Goal: Task Accomplishment & Management: Manage account settings

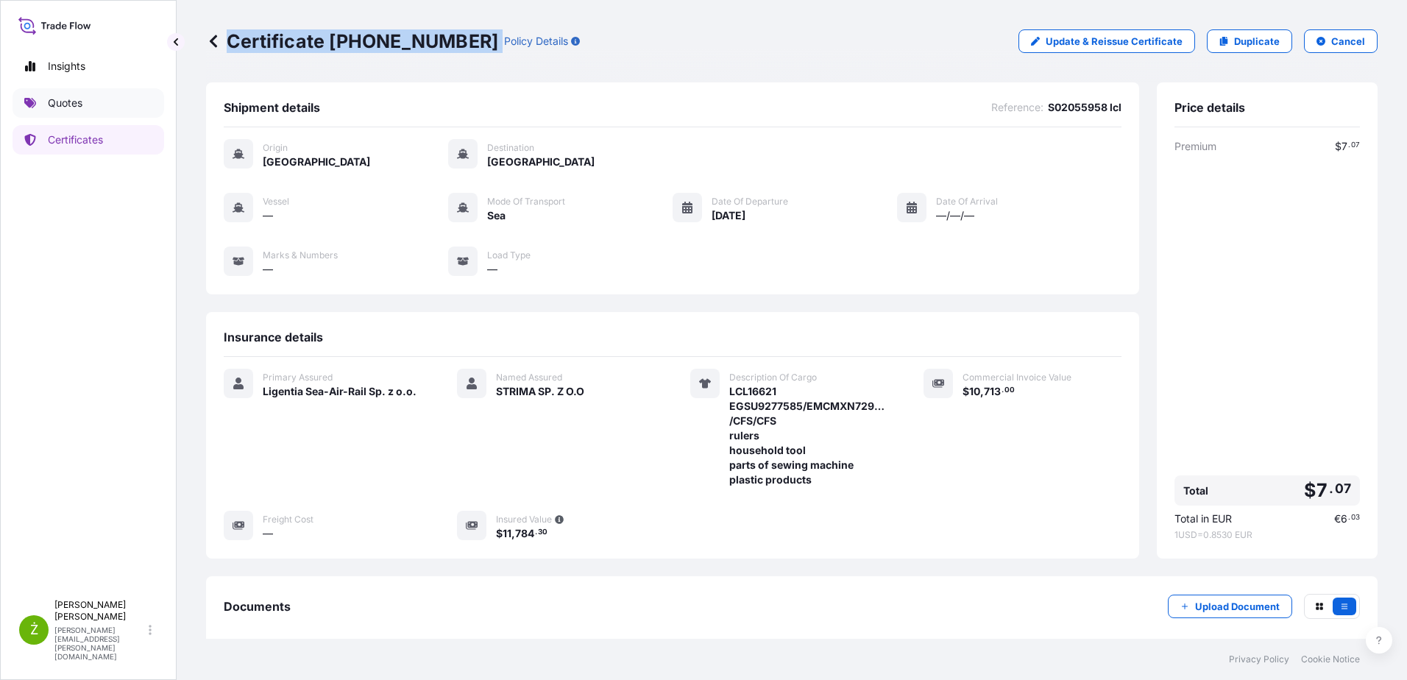
scroll to position [140, 0]
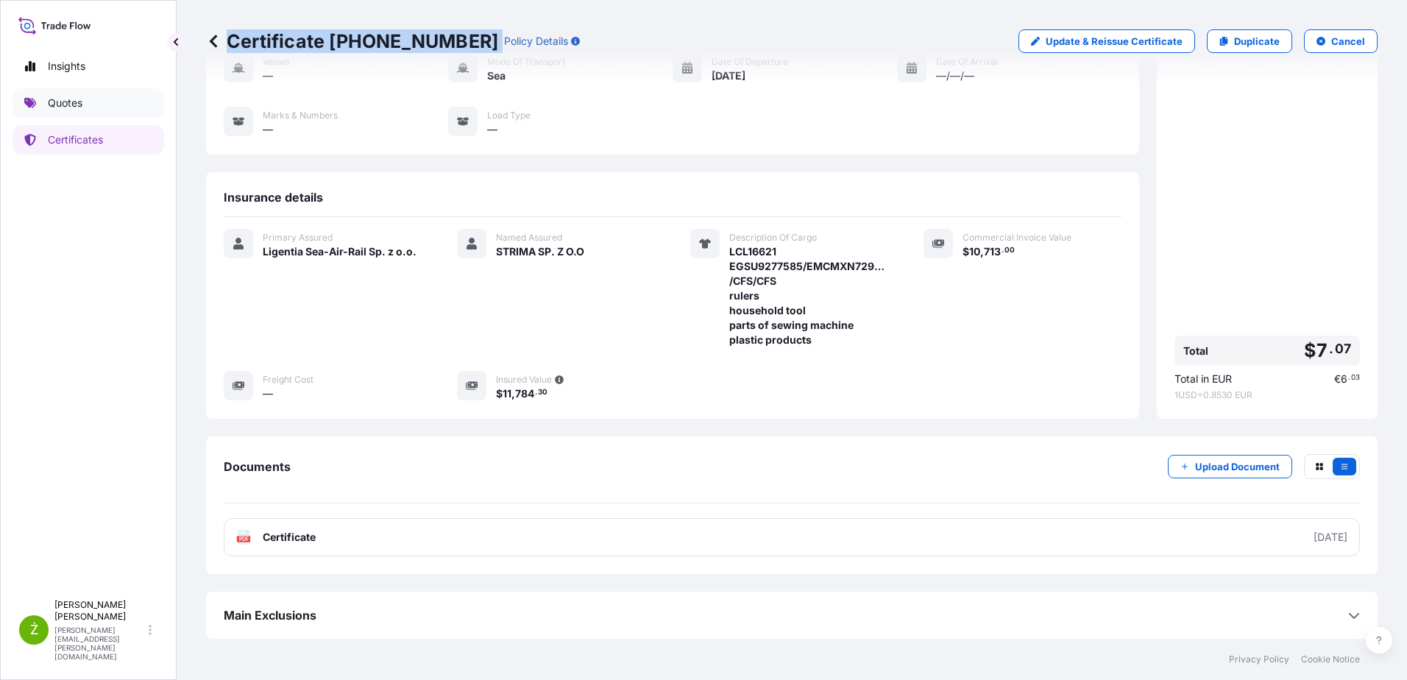
click at [99, 99] on link "Quotes" at bounding box center [89, 102] width 152 height 29
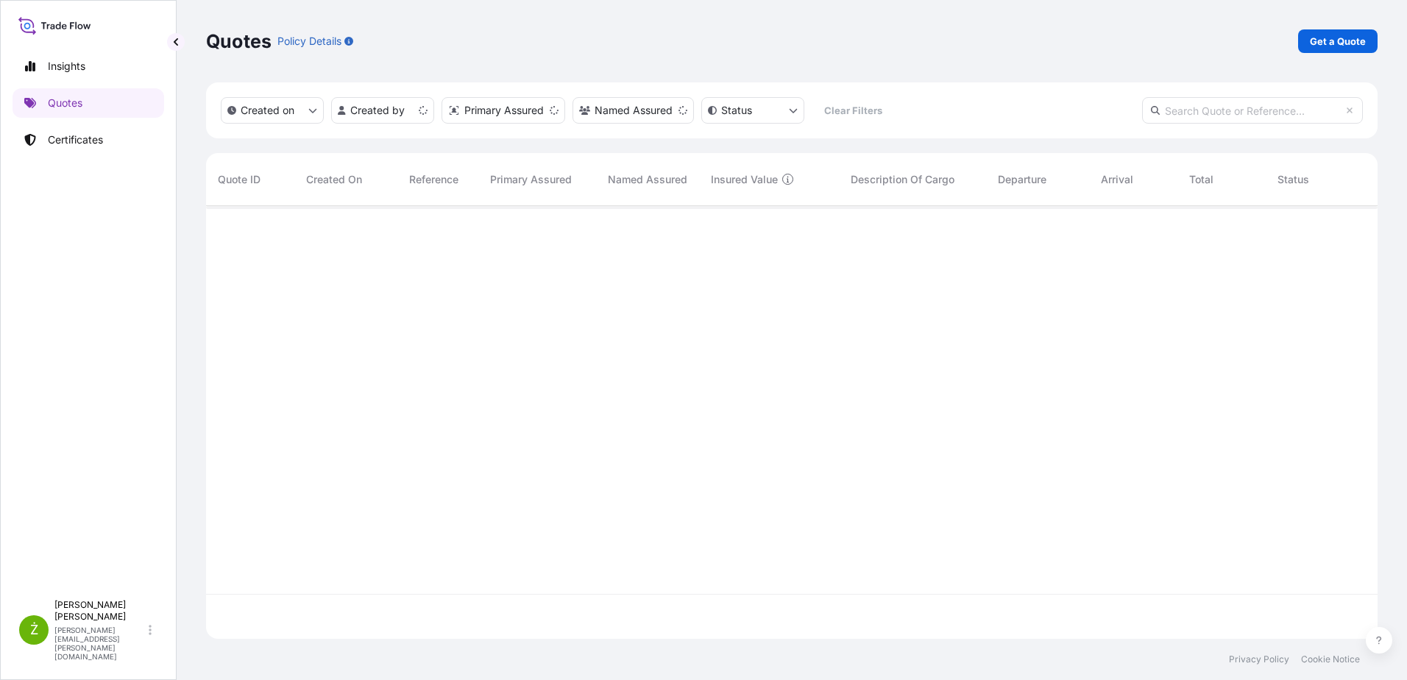
scroll to position [430, 1160]
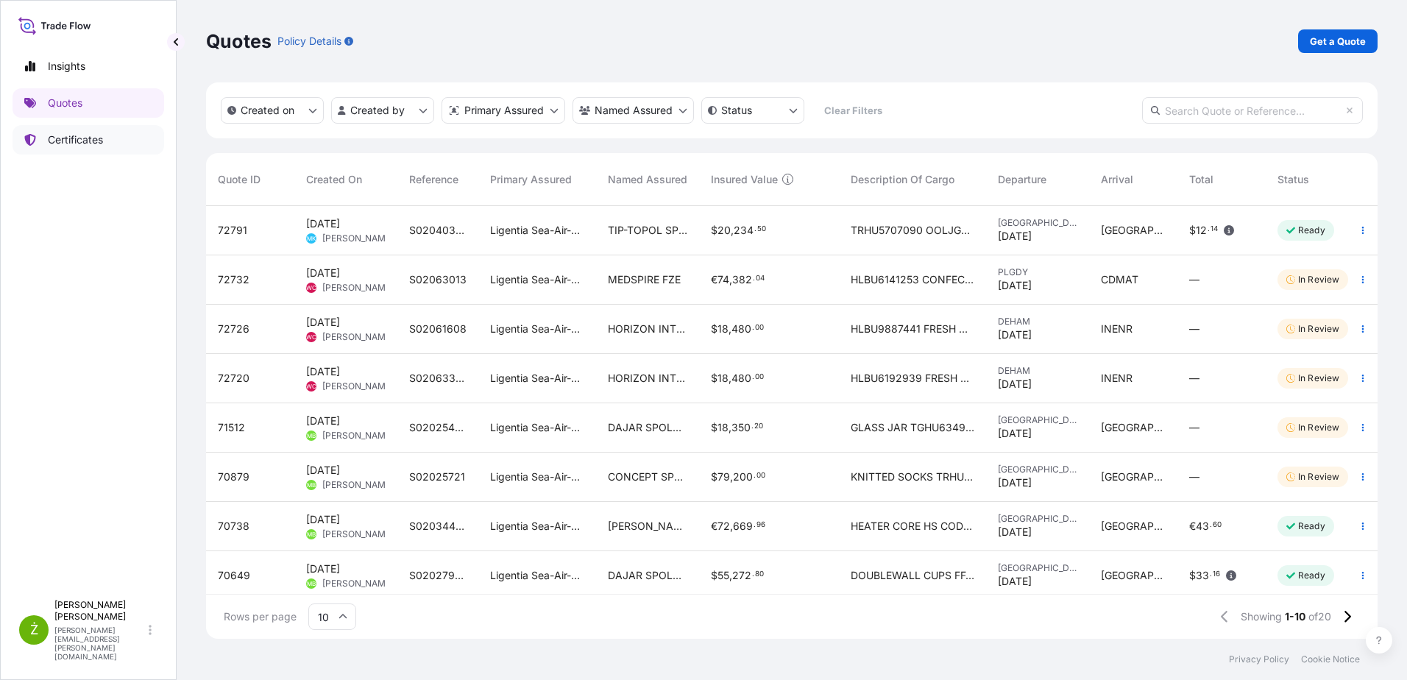
click at [63, 132] on link "Certificates" at bounding box center [89, 139] width 152 height 29
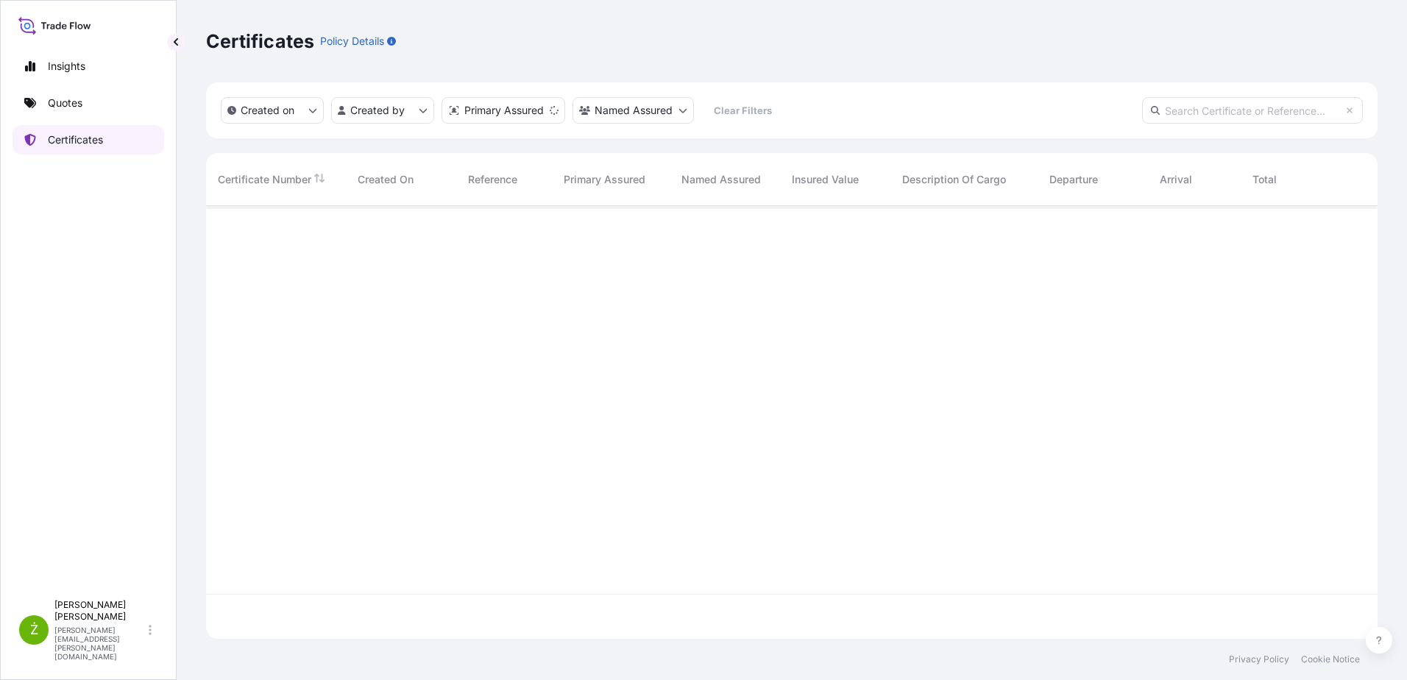
scroll to position [430, 1160]
click at [1190, 119] on input "text" at bounding box center [1252, 110] width 221 height 26
paste input "[PHONE_NUMBER]"
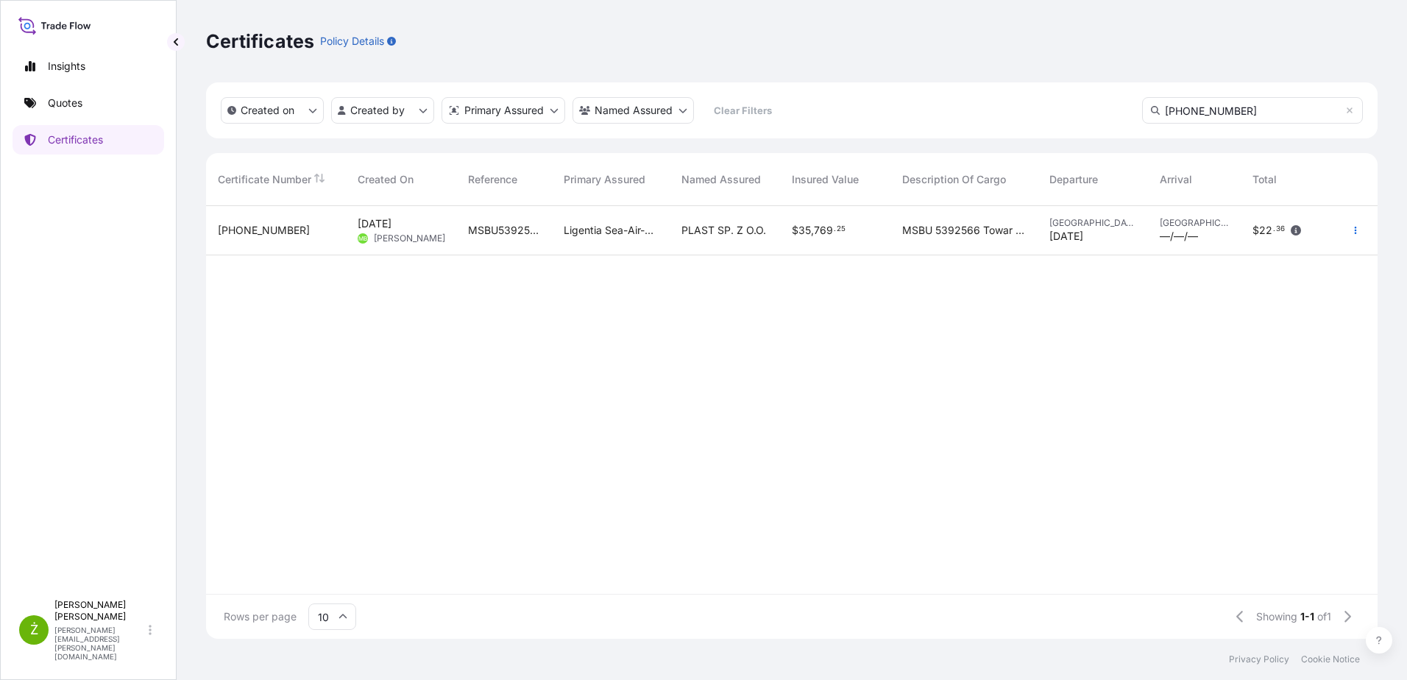
type input "[PHONE_NUMBER]"
click at [274, 241] on div "[PHONE_NUMBER]" at bounding box center [276, 230] width 140 height 49
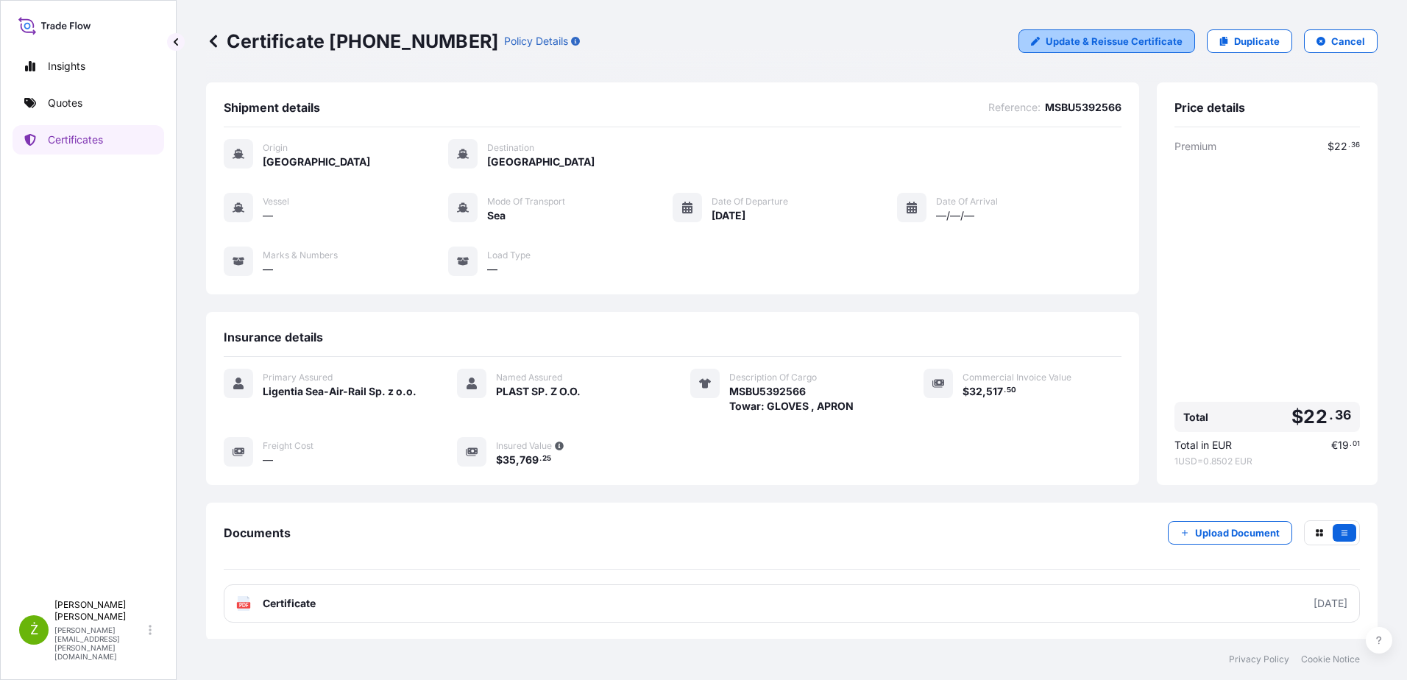
click at [1099, 35] on p "Update & Reissue Certificate" at bounding box center [1113, 41] width 137 height 15
select select "Sea"
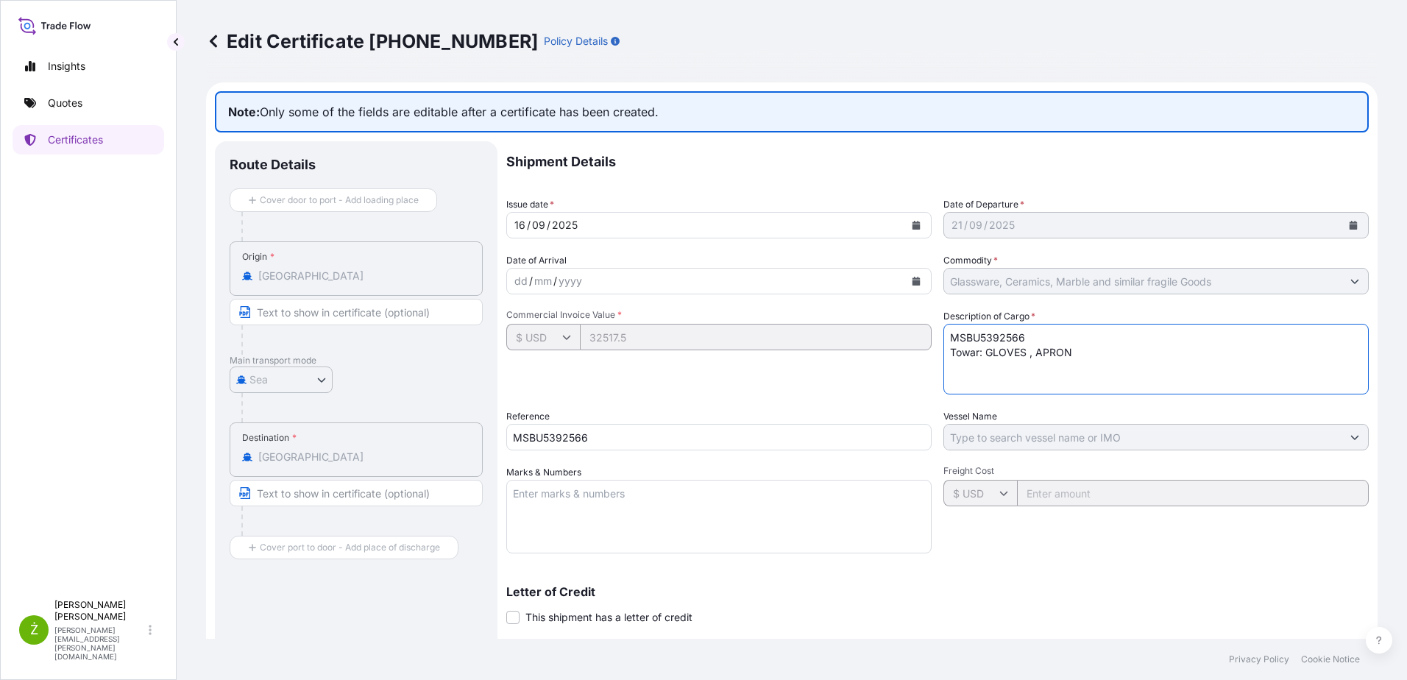
click at [1179, 366] on textarea "MSBU5392566 Towar: GLOVES , APRON" at bounding box center [1155, 359] width 425 height 71
click at [633, 432] on input "MSBU5392566" at bounding box center [718, 437] width 425 height 26
click at [1108, 351] on textarea "MSBU5392566 Towar: GLOVES , APRON" at bounding box center [1155, 359] width 425 height 71
paste textarea "2625"
click at [1032, 374] on textarea "MSBU5392566 Towar: GLOVES , APRON" at bounding box center [1155, 359] width 425 height 71
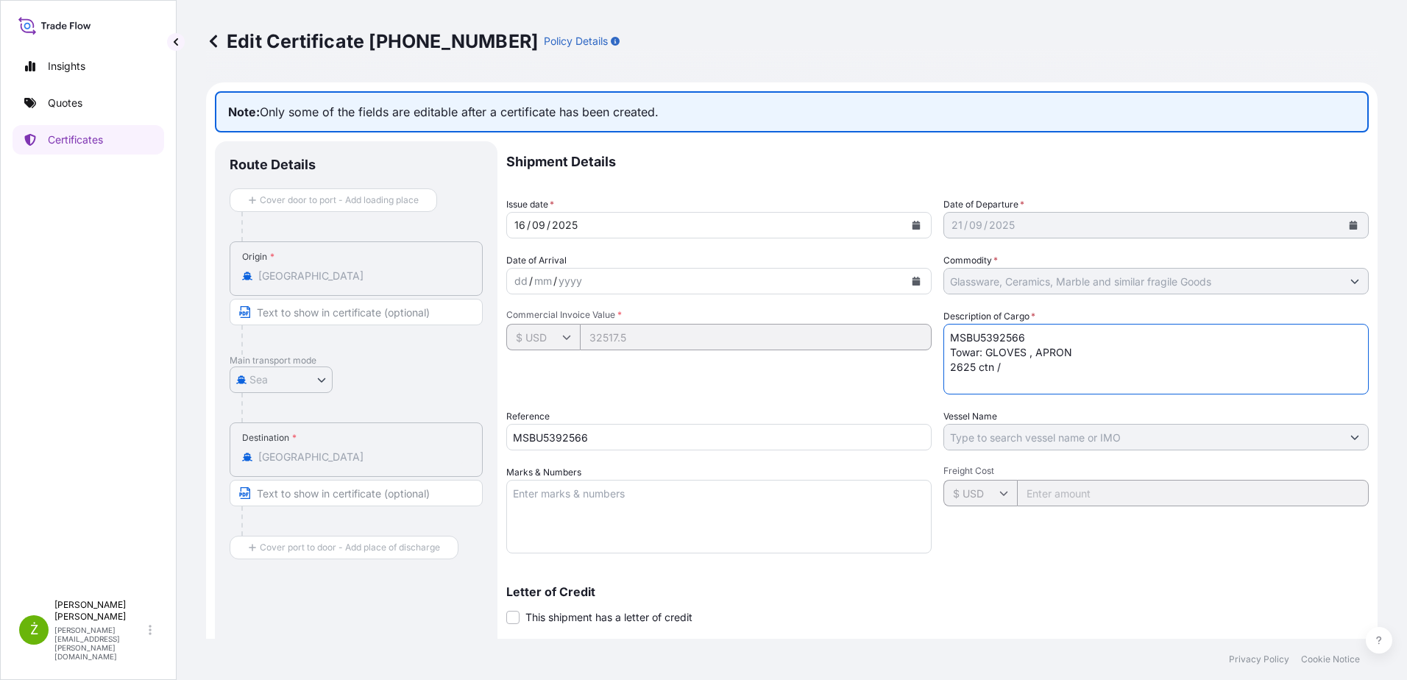
paste textarea "16929,250"
type textarea "MSBU5392566 Towar: GLOVES , APRON 2625 ctn / 16929,250 kg / 55,034"
click at [761, 372] on div "Commercial Invoice Value * $ USD 32517.5" at bounding box center [718, 351] width 425 height 85
drag, startPoint x: 608, startPoint y: 441, endPoint x: 433, endPoint y: 443, distance: 174.4
click at [433, 443] on div "Route Details Cover door to port - Add loading place Place of loading Road / In…" at bounding box center [792, 484] width 1154 height 686
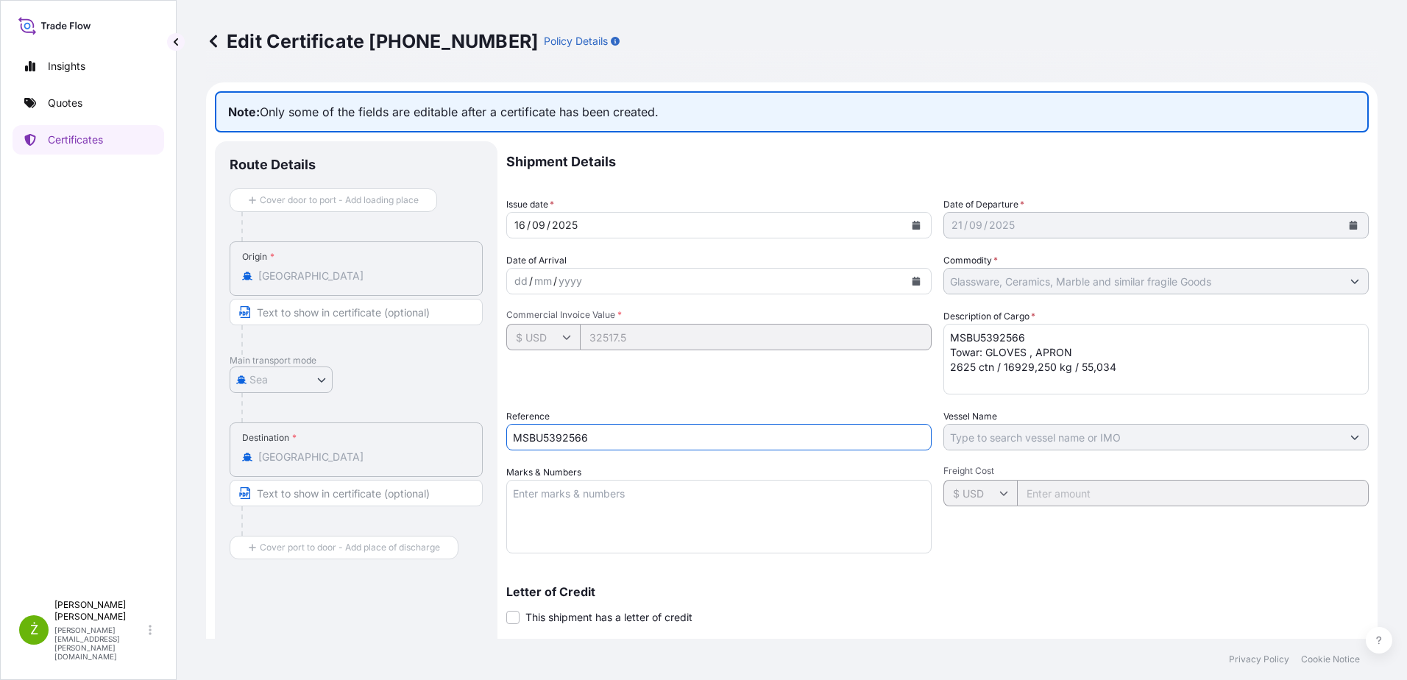
paste input "S02065002"
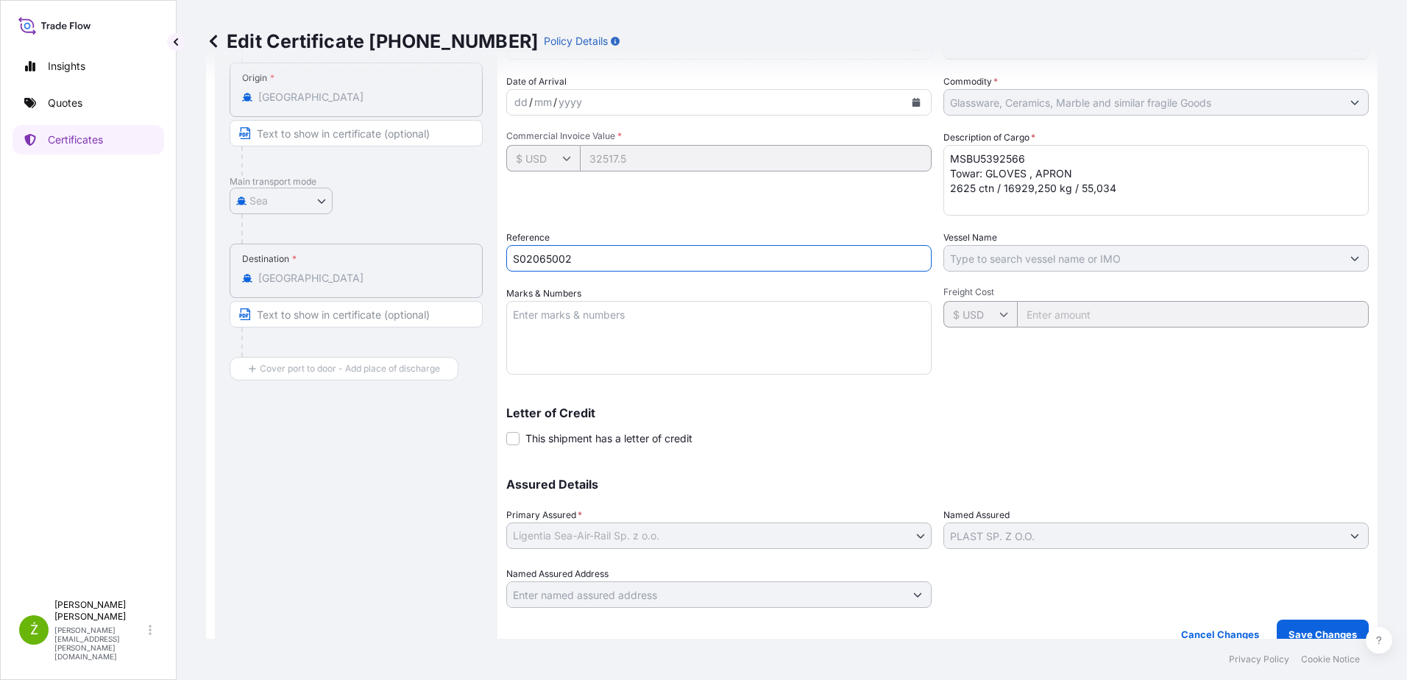
scroll to position [198, 0]
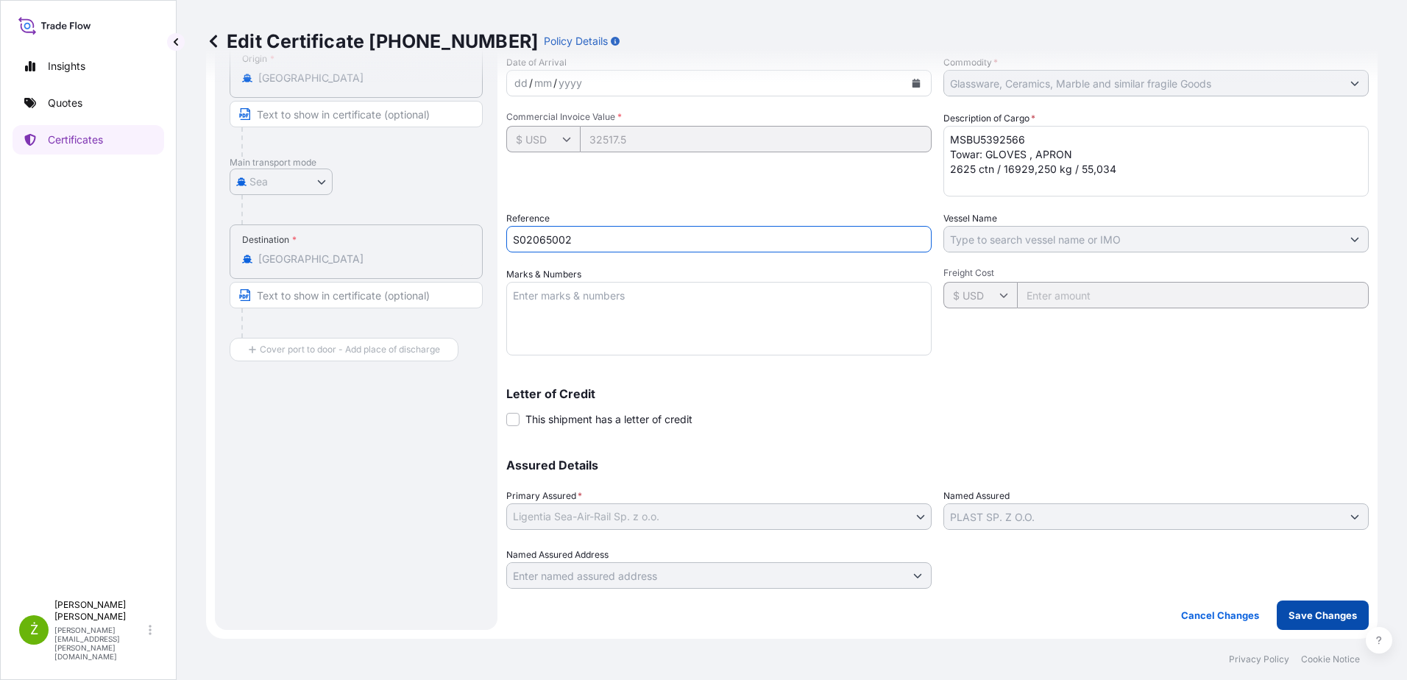
type input "S02065002"
click at [1312, 619] on p "Save Changes" at bounding box center [1322, 615] width 68 height 15
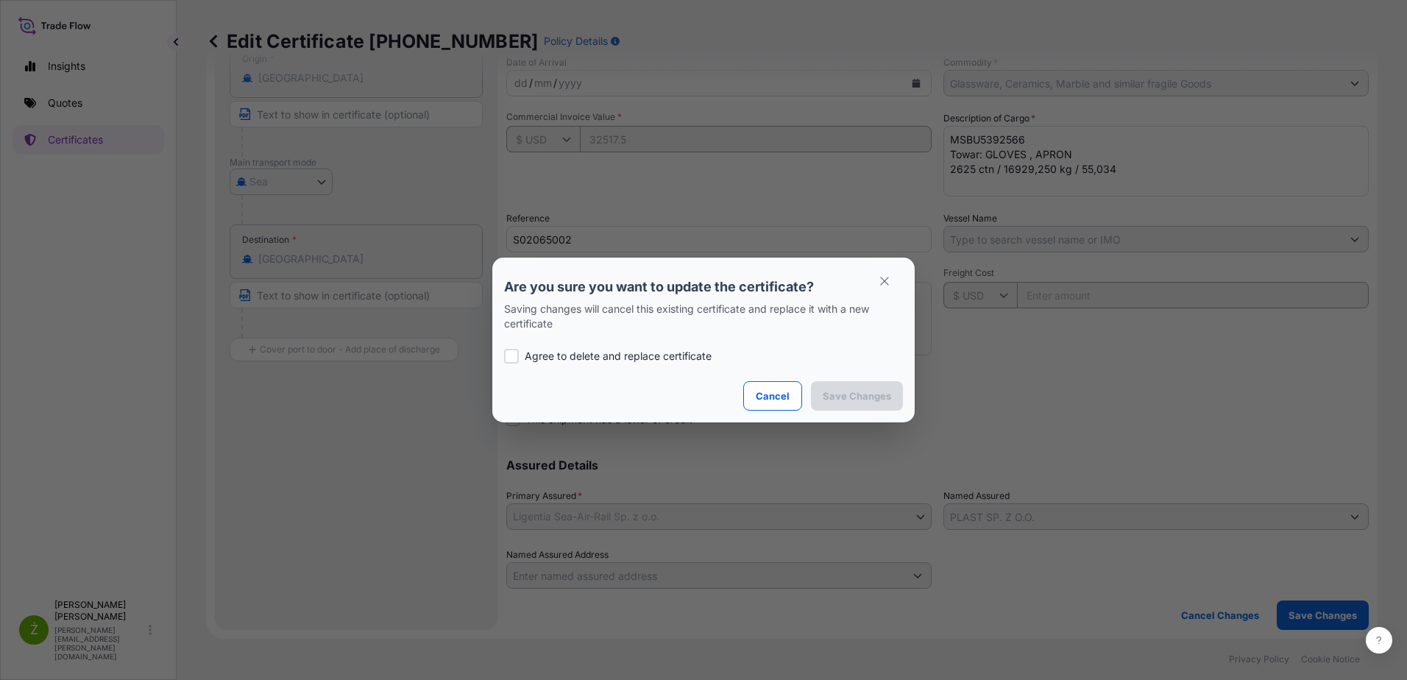
click at [647, 355] on p "Agree to delete and replace certificate" at bounding box center [618, 356] width 187 height 15
checkbox input "true"
click at [842, 399] on p "Save Changes" at bounding box center [857, 395] width 68 height 15
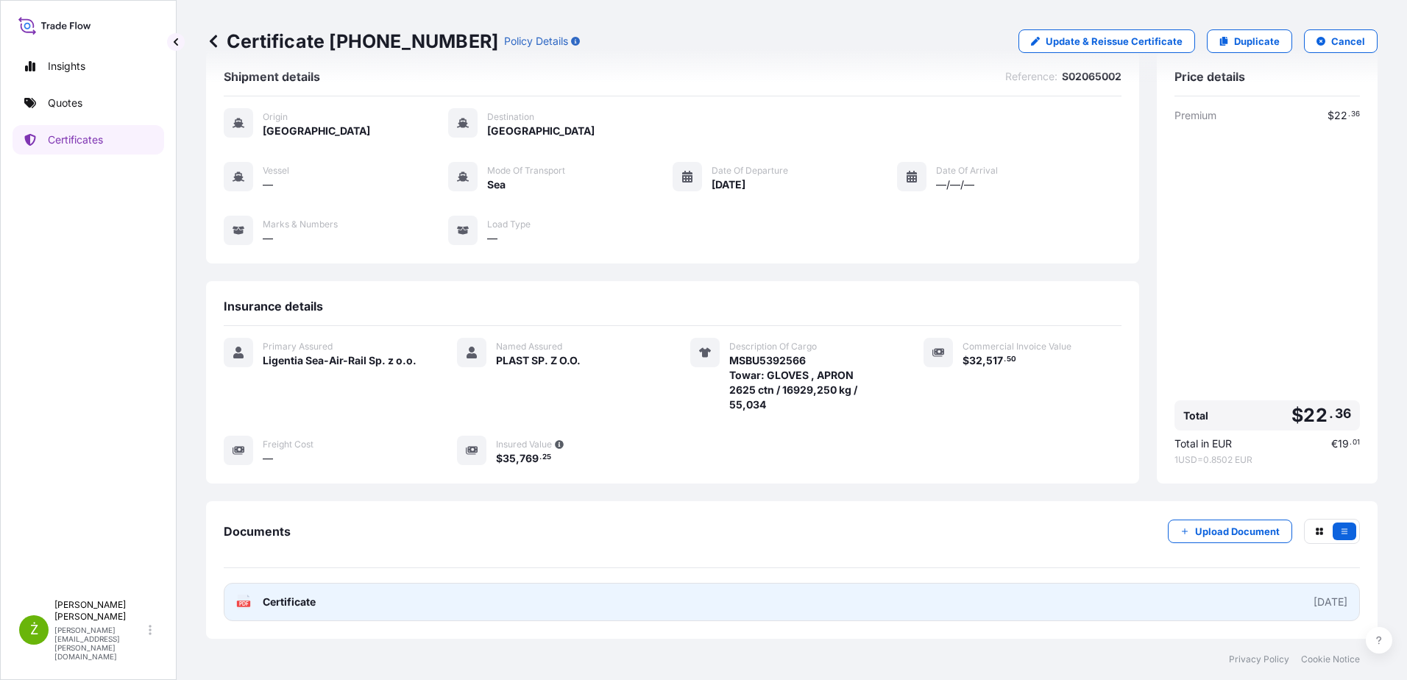
scroll to position [31, 0]
click at [1017, 600] on link "PDF Certificate [DATE]" at bounding box center [792, 602] width 1136 height 38
